Goal: Navigation & Orientation: Find specific page/section

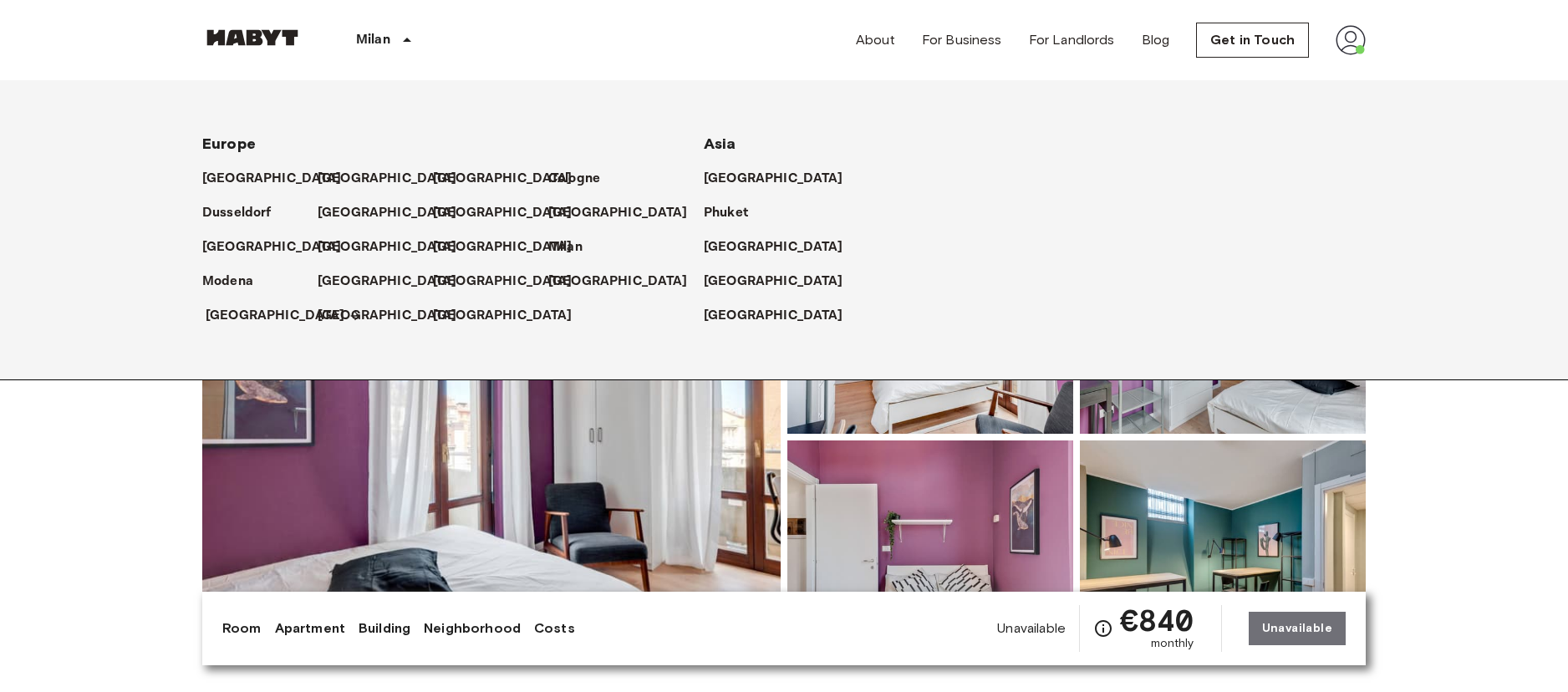
click at [234, 319] on p "[GEOGRAPHIC_DATA]" at bounding box center [276, 316] width 140 height 20
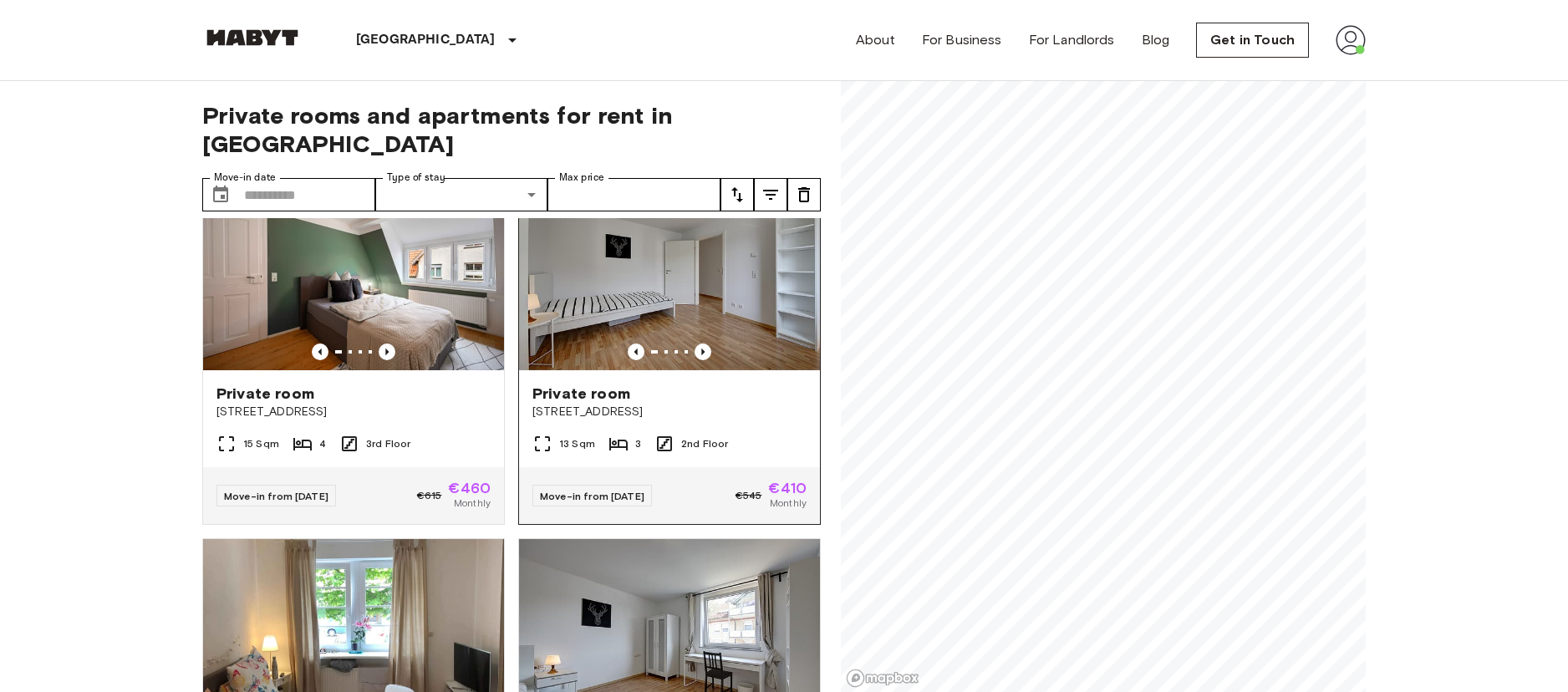
scroll to position [65, 0]
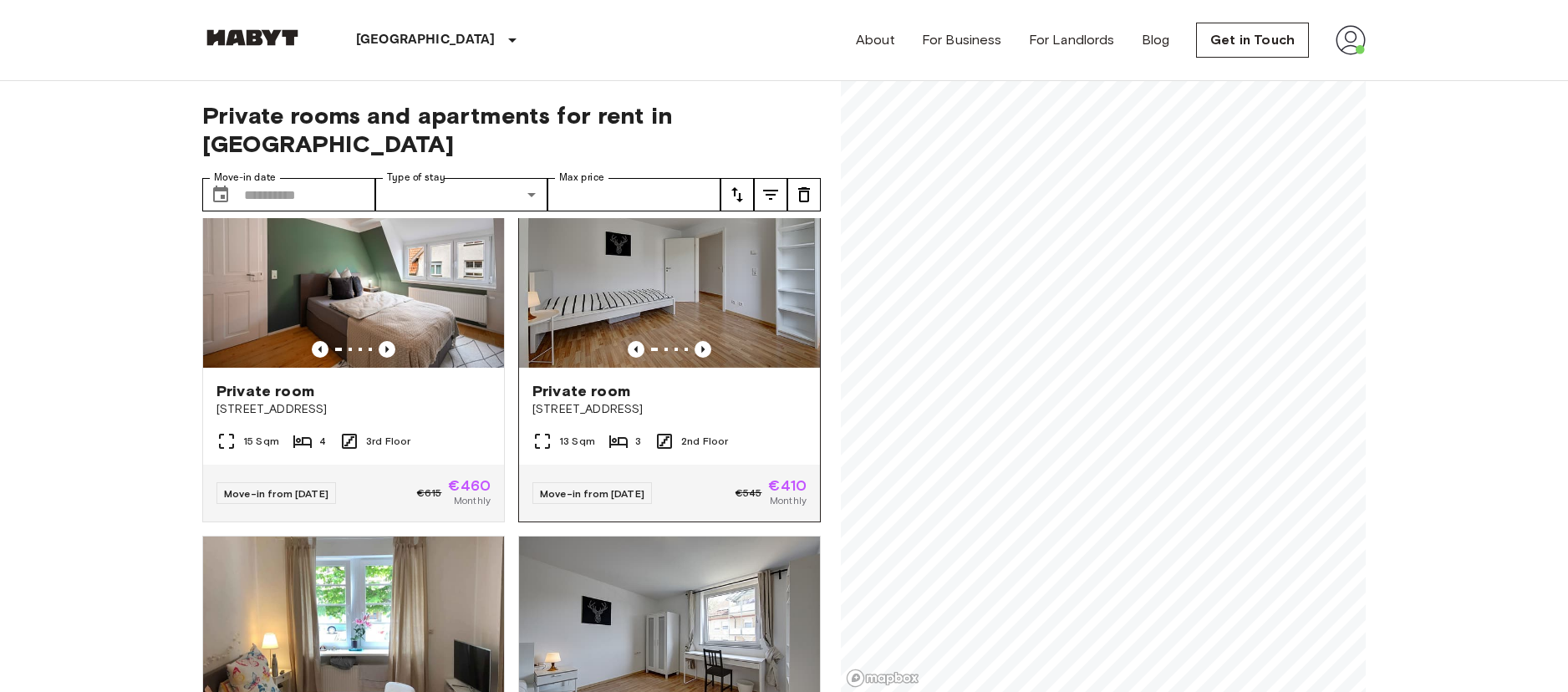
click at [677, 264] on img at bounding box center [670, 267] width 301 height 200
